Goal: Task Accomplishment & Management: Use online tool/utility

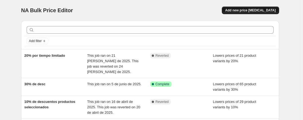
click at [240, 11] on span "Add new price [MEDICAL_DATA]" at bounding box center [250, 10] width 50 height 4
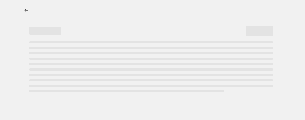
select select "percentage"
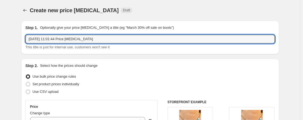
drag, startPoint x: 106, startPoint y: 41, endPoint x: -14, endPoint y: 41, distance: 119.6
click at [0, 41] on html "Home Settings Plans Skip to content Create new price [MEDICAL_DATA]. This page …" at bounding box center [151, 60] width 303 height 120
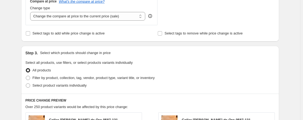
scroll to position [217, 0]
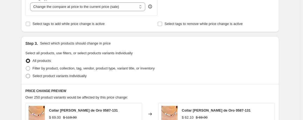
type input "10% productos playa"
click at [60, 77] on span "Select product variants individually" at bounding box center [60, 76] width 54 height 4
click at [26, 74] on input "Select product variants individually" at bounding box center [26, 74] width 0 height 0
radio input "true"
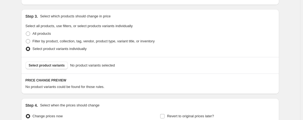
scroll to position [271, 0]
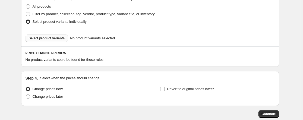
click at [48, 41] on button "Select product variants" at bounding box center [46, 38] width 43 height 8
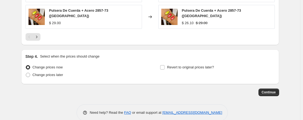
scroll to position [434, 0]
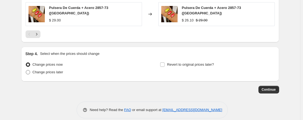
click at [57, 72] on span "Change prices later" at bounding box center [48, 72] width 31 height 4
click at [26, 70] on input "Change prices later" at bounding box center [26, 70] width 0 height 0
radio input "true"
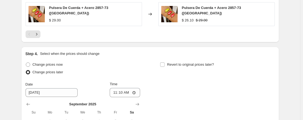
scroll to position [461, 0]
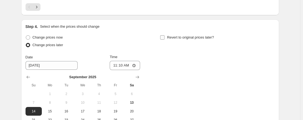
click at [163, 36] on input "Revert to original prices later?" at bounding box center [162, 37] width 4 height 4
checkbox input "true"
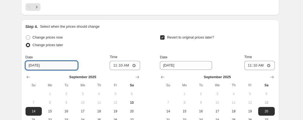
click at [40, 67] on input "[DATE]" at bounding box center [51, 65] width 52 height 9
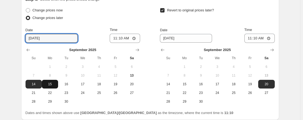
click at [52, 85] on button "15" at bounding box center [50, 84] width 16 height 9
type input "[DATE]"
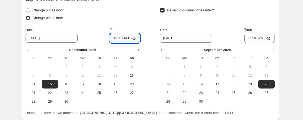
click at [134, 37] on input "11:10" at bounding box center [125, 38] width 30 height 9
type input "00:00"
click at [96, 20] on div "Change prices now Change prices later" at bounding box center [82, 15] width 114 height 16
click at [121, 35] on input "00:00" at bounding box center [125, 38] width 30 height 9
click at [135, 36] on input "00:00" at bounding box center [125, 38] width 30 height 9
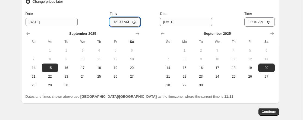
scroll to position [515, 0]
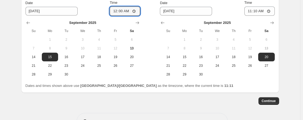
click at [148, 4] on div "Change prices now Change prices later Date [DATE] Time 00:00 [DATE] Su Mo Tu We…" at bounding box center [149, 28] width 249 height 99
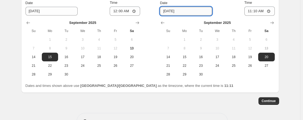
click at [171, 10] on input "[DATE]" at bounding box center [186, 11] width 52 height 9
click at [179, 10] on input "[DATE]" at bounding box center [186, 11] width 52 height 9
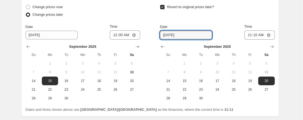
scroll to position [461, 0]
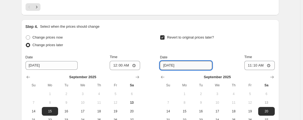
click at [167, 62] on input "[DATE]" at bounding box center [186, 65] width 52 height 9
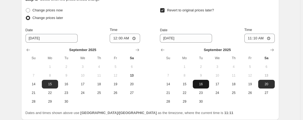
click at [202, 86] on button "16" at bounding box center [201, 84] width 16 height 9
type input "[DATE]"
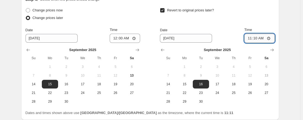
click at [256, 38] on input "11:10" at bounding box center [259, 38] width 30 height 9
click at [270, 36] on input "11:10" at bounding box center [259, 38] width 30 height 9
type input "23:59"
click at [231, 24] on div "Revert to original prices later? Date [DATE] Time 23:59 [DATE] Su Mo Tu We Th F…" at bounding box center [217, 56] width 114 height 99
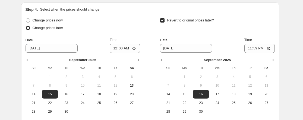
scroll to position [532, 0]
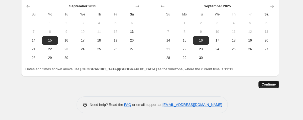
click at [275, 84] on span "Continue" at bounding box center [268, 84] width 14 height 4
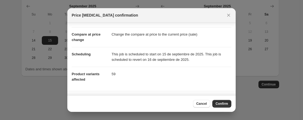
scroll to position [27, 0]
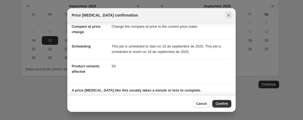
click at [229, 17] on icon "Close" at bounding box center [228, 14] width 5 height 5
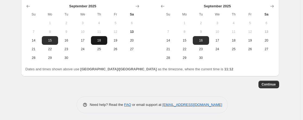
scroll to position [505, 0]
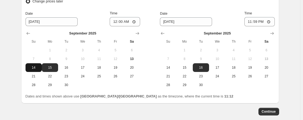
click at [33, 63] on button "14" at bounding box center [33, 67] width 16 height 9
type input "[DATE]"
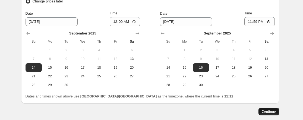
click at [273, 111] on span "Continue" at bounding box center [268, 111] width 14 height 4
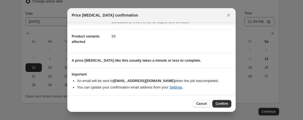
scroll to position [57, 0]
click at [225, 102] on span "Confirm" at bounding box center [221, 103] width 12 height 4
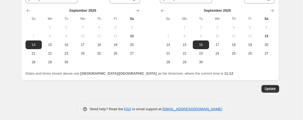
scroll to position [565, 0]
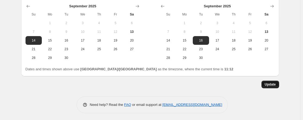
click at [268, 86] on button "Update" at bounding box center [270, 85] width 18 height 8
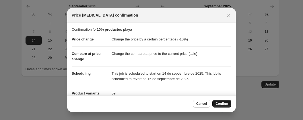
click at [220, 104] on span "Confirm" at bounding box center [221, 103] width 12 height 4
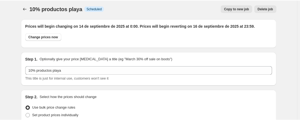
scroll to position [0, 0]
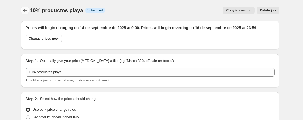
click at [23, 8] on icon "Price change jobs" at bounding box center [24, 10] width 5 height 5
